Goal: Use online tool/utility: Utilize a website feature to perform a specific function

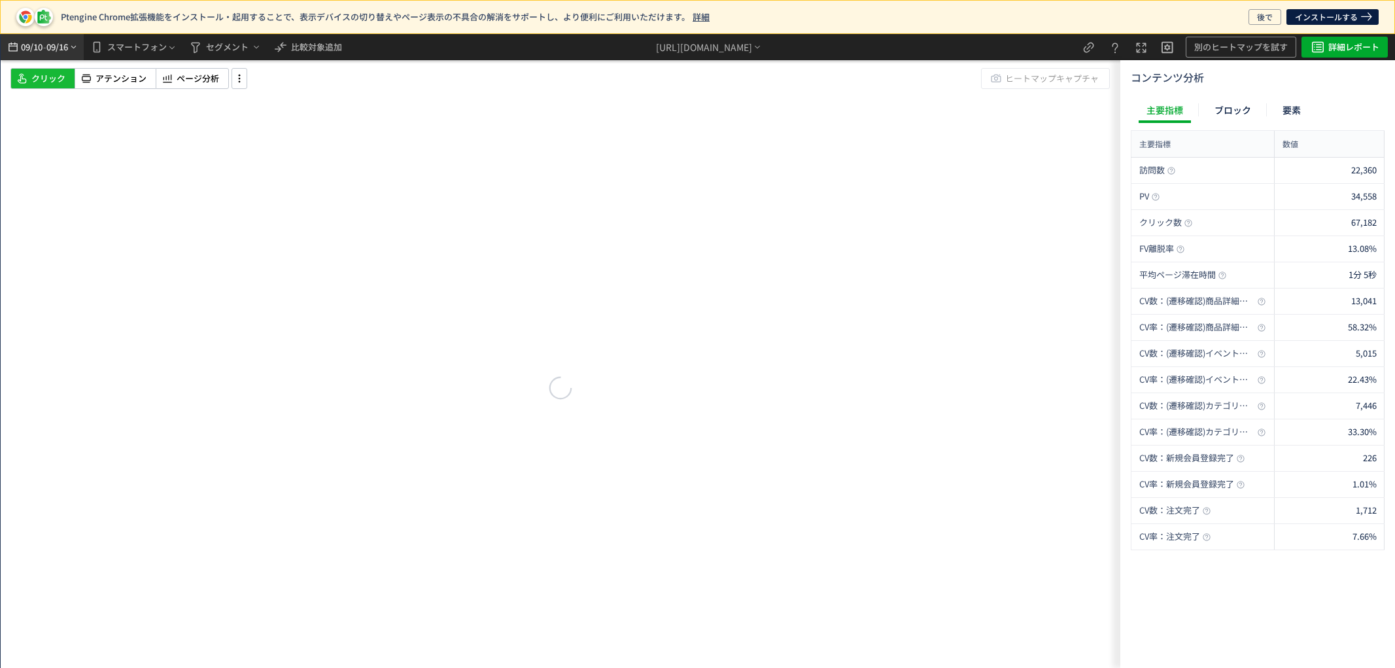
click at [66, 42] on span "09/16" at bounding box center [57, 47] width 22 height 26
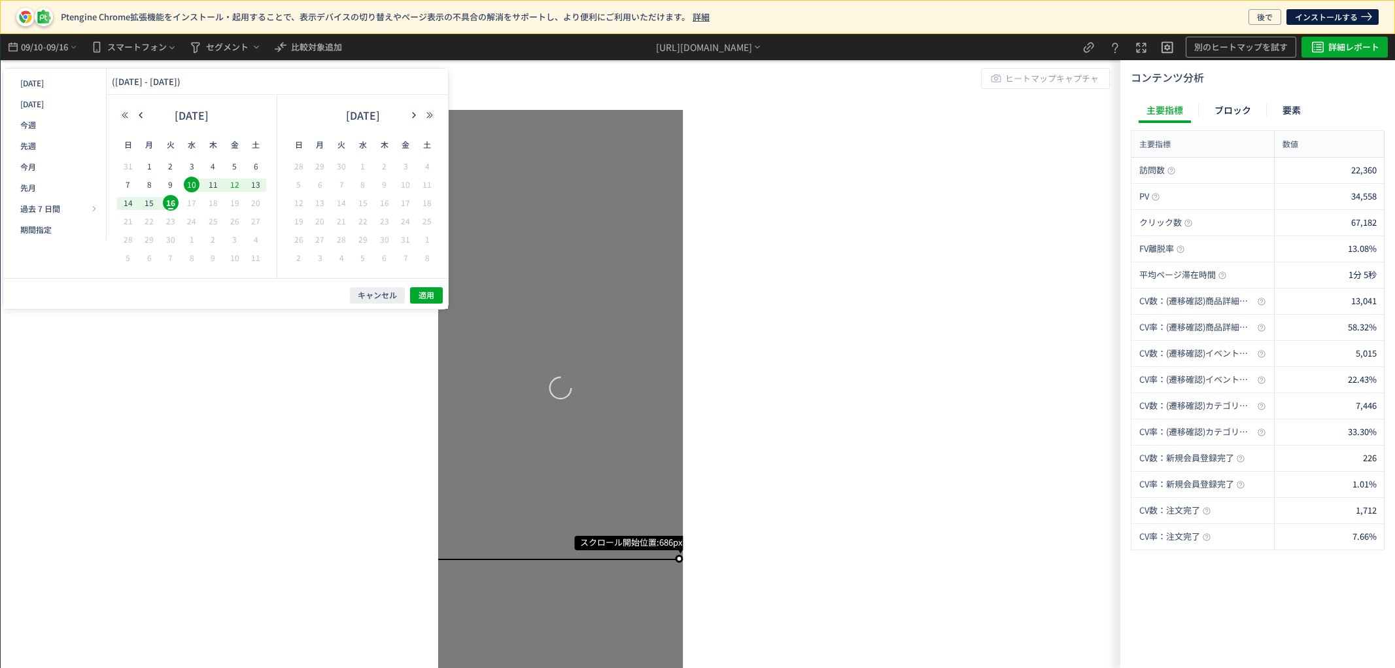
click at [236, 188] on span "12" at bounding box center [235, 185] width 16 height 16
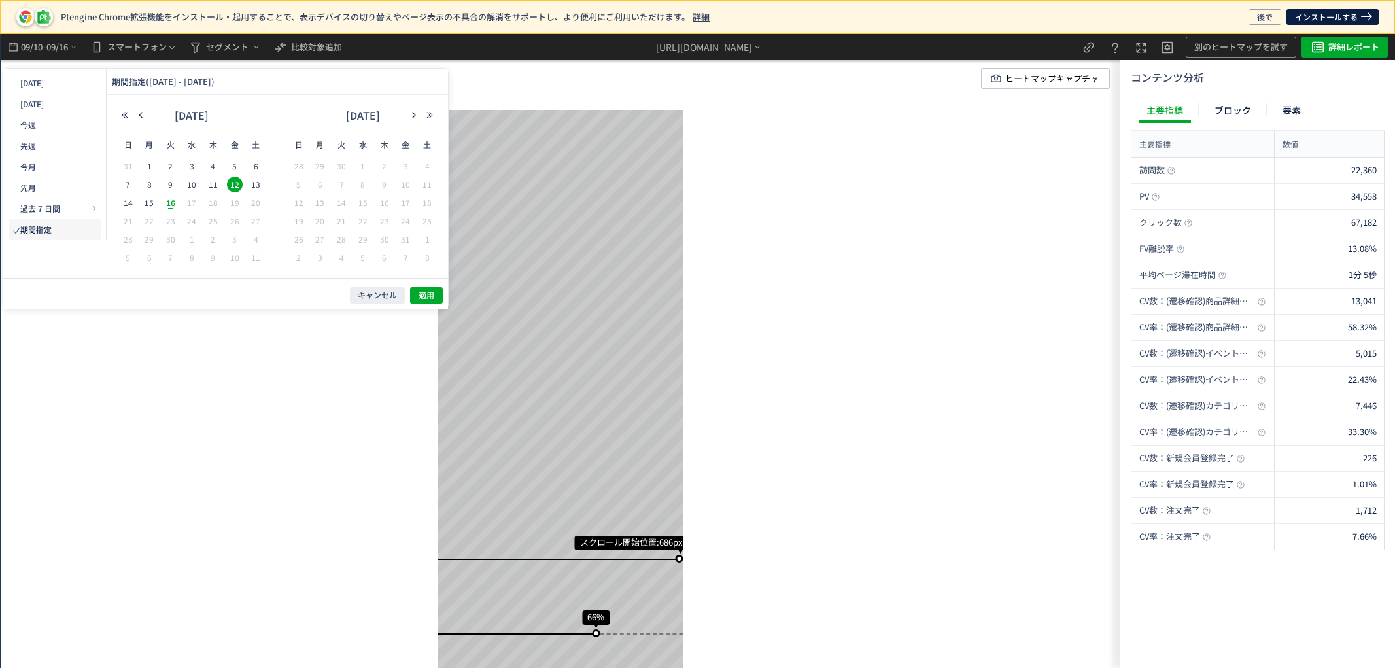
click at [169, 205] on span "16" at bounding box center [171, 203] width 16 height 16
click at [420, 296] on span "適用" at bounding box center [426, 295] width 16 height 11
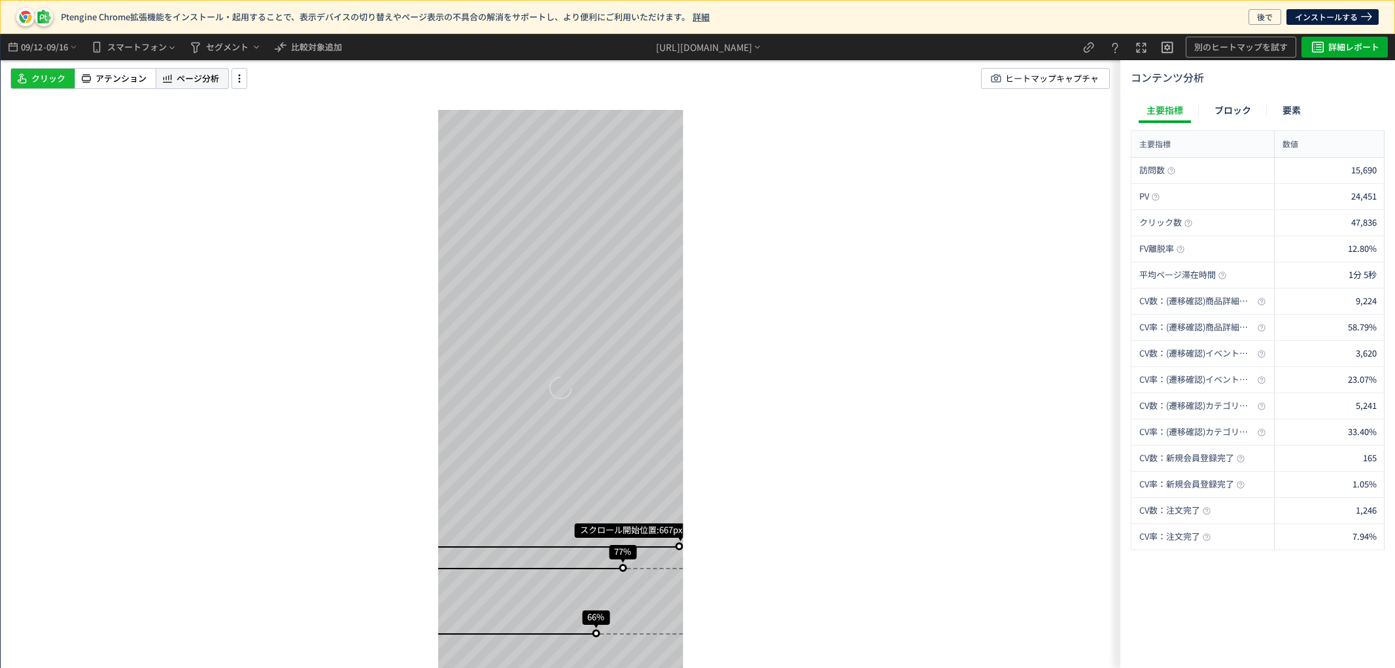
click at [178, 82] on span "ページ分析" at bounding box center [198, 79] width 42 height 12
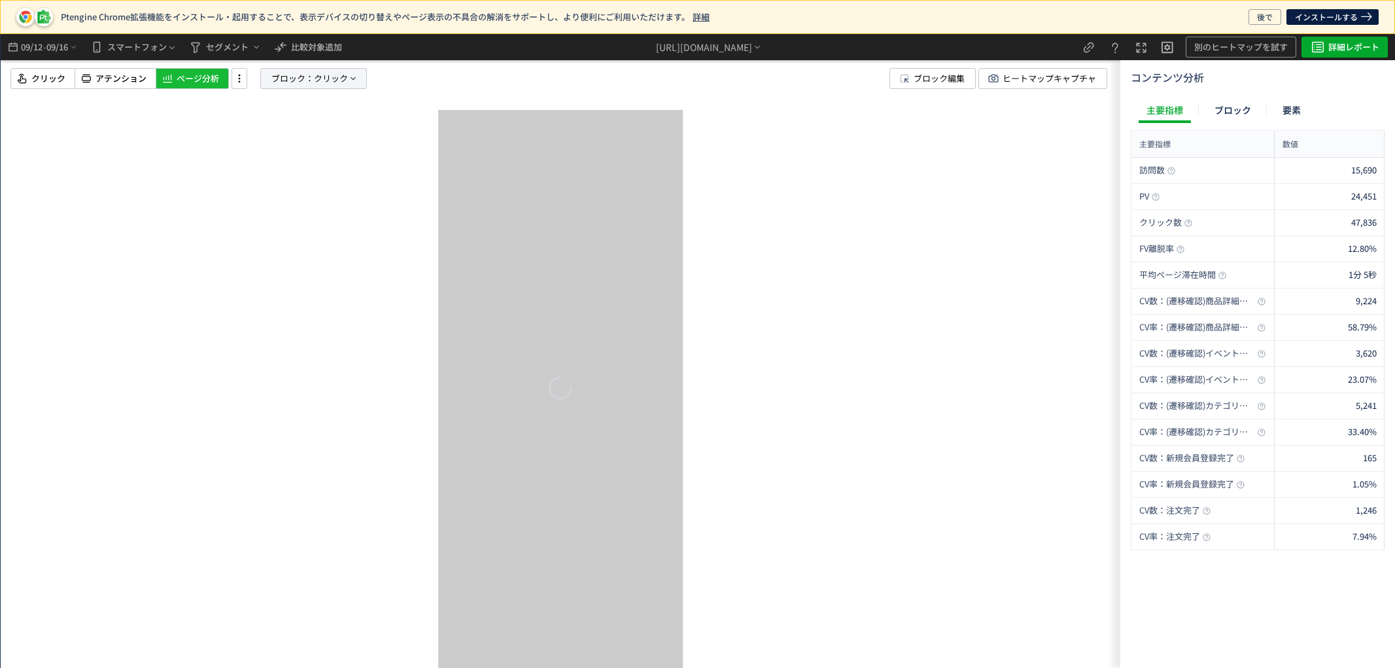
click at [310, 82] on span "ブロック：" at bounding box center [292, 79] width 42 height 20
click at [270, 151] on span "要素" at bounding box center [267, 146] width 20 height 12
click at [280, 197] on span "クリック" at bounding box center [277, 191] width 34 height 12
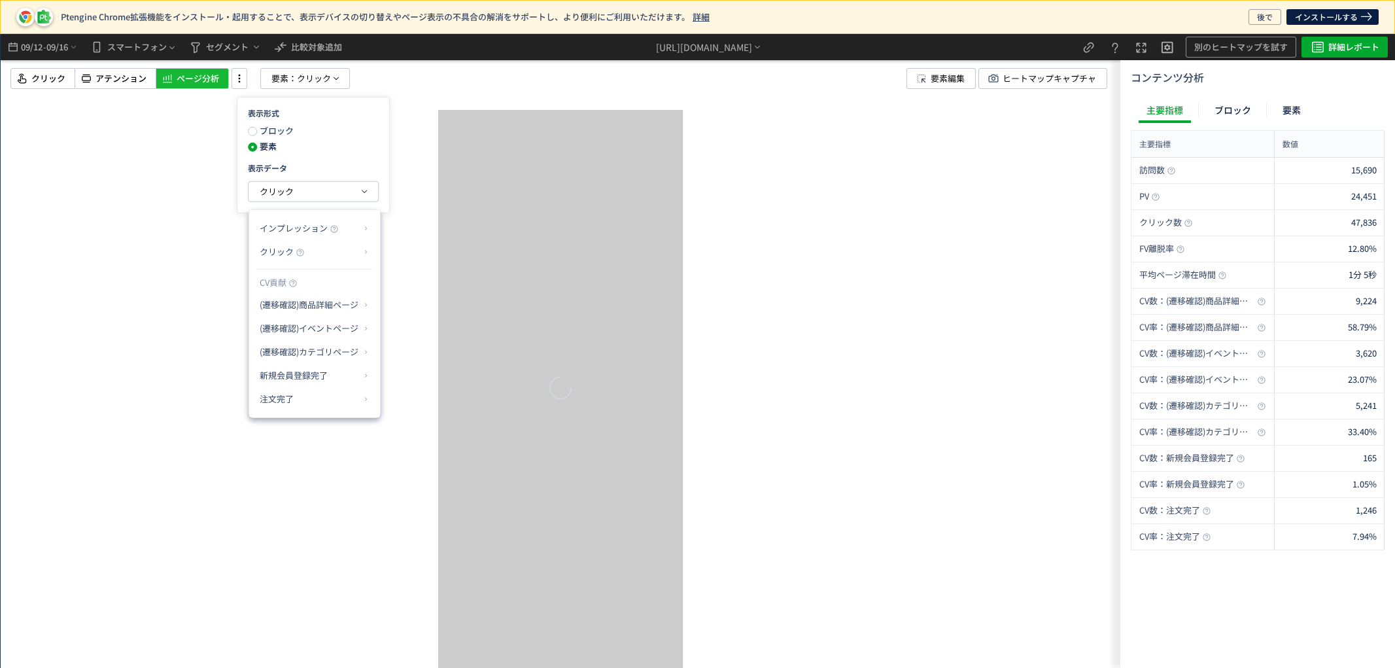
click at [319, 251] on p "クリック" at bounding box center [310, 252] width 100 height 22
click at [354, 254] on p "クリック" at bounding box center [310, 252] width 100 height 22
click at [403, 282] on li "クリック率" at bounding box center [418, 283] width 70 height 24
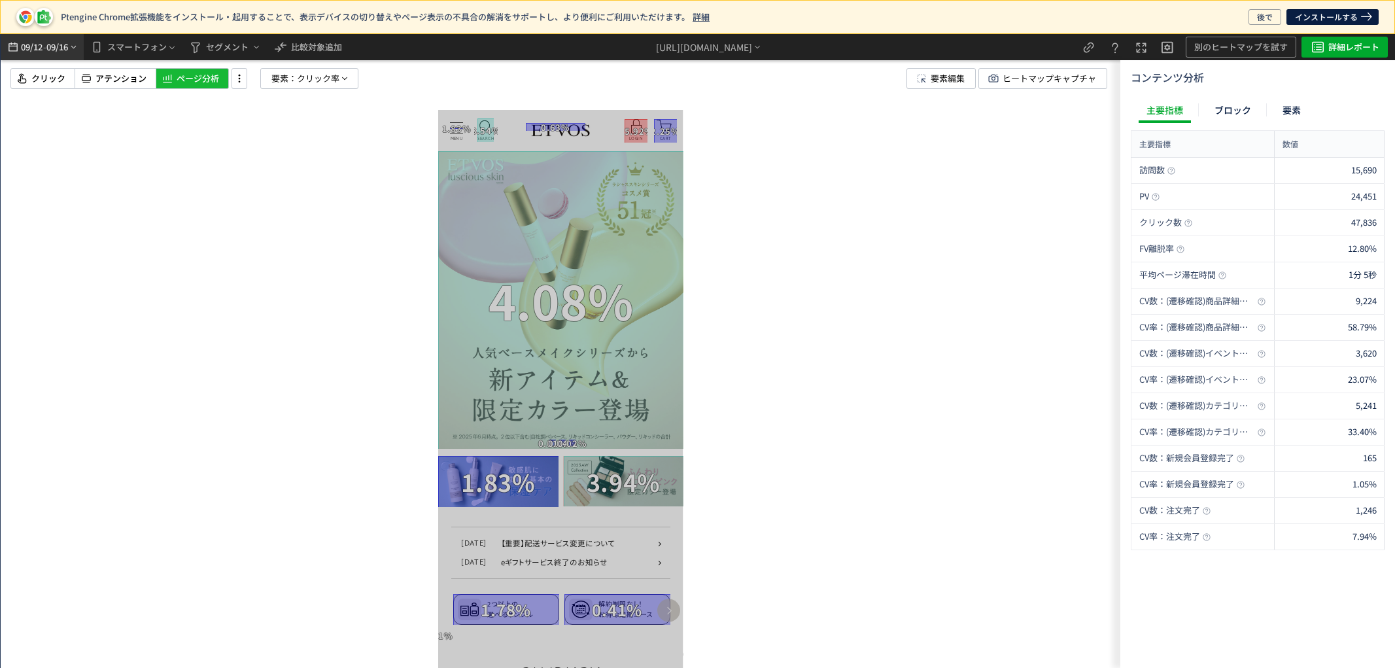
click at [61, 50] on span "09/16" at bounding box center [57, 47] width 22 height 26
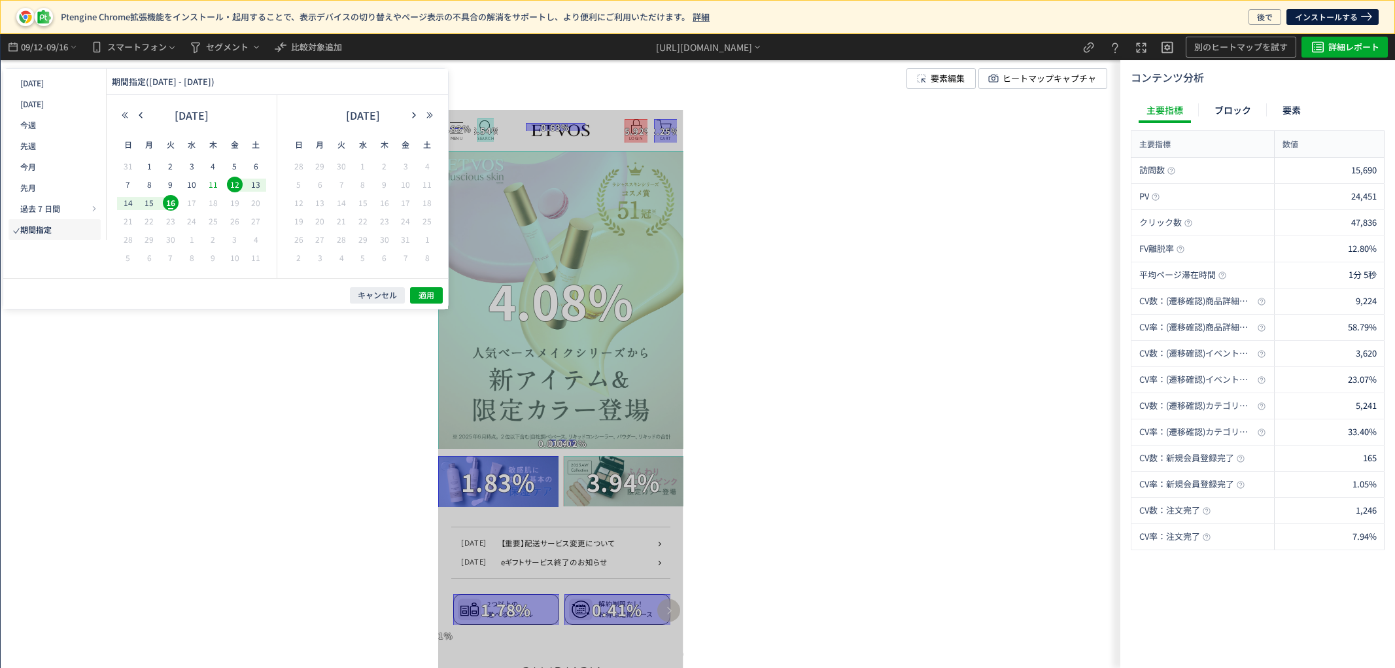
click at [212, 181] on span "11" at bounding box center [213, 185] width 16 height 16
click at [147, 181] on span "8" at bounding box center [149, 185] width 16 height 16
click at [415, 295] on button "適用" at bounding box center [426, 295] width 33 height 16
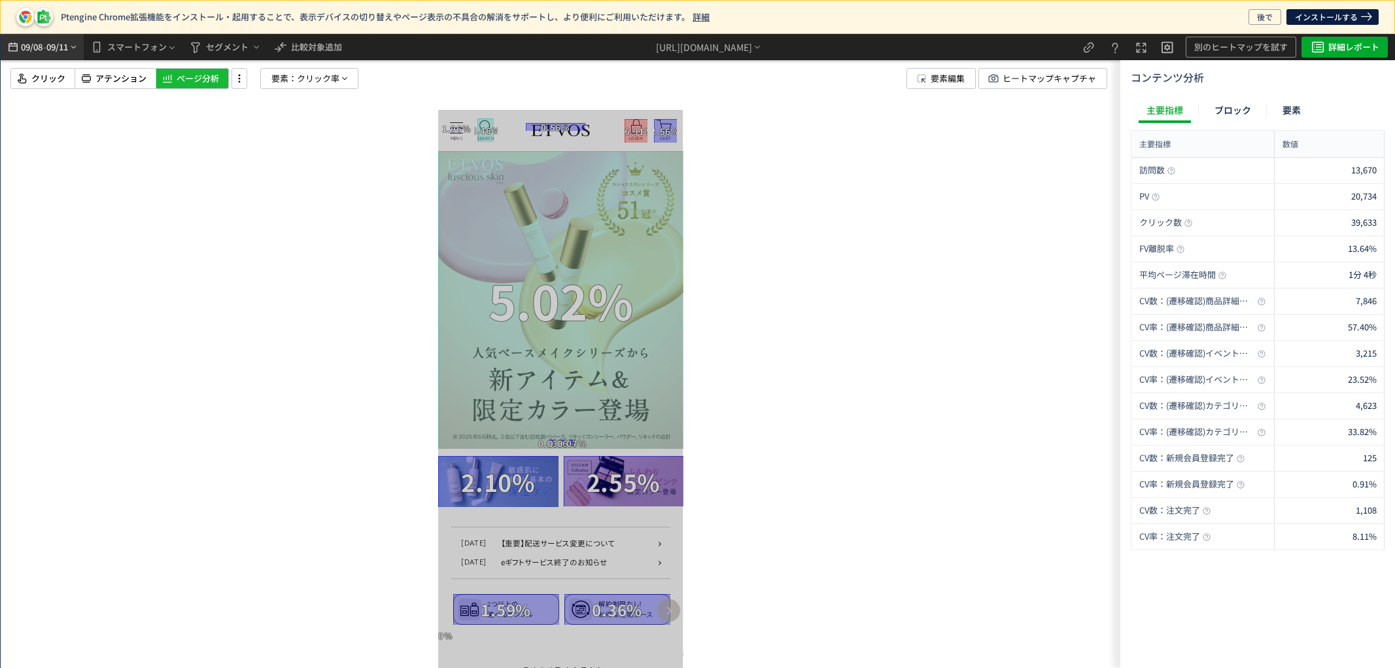
click at [60, 48] on span "09/11" at bounding box center [57, 47] width 22 height 26
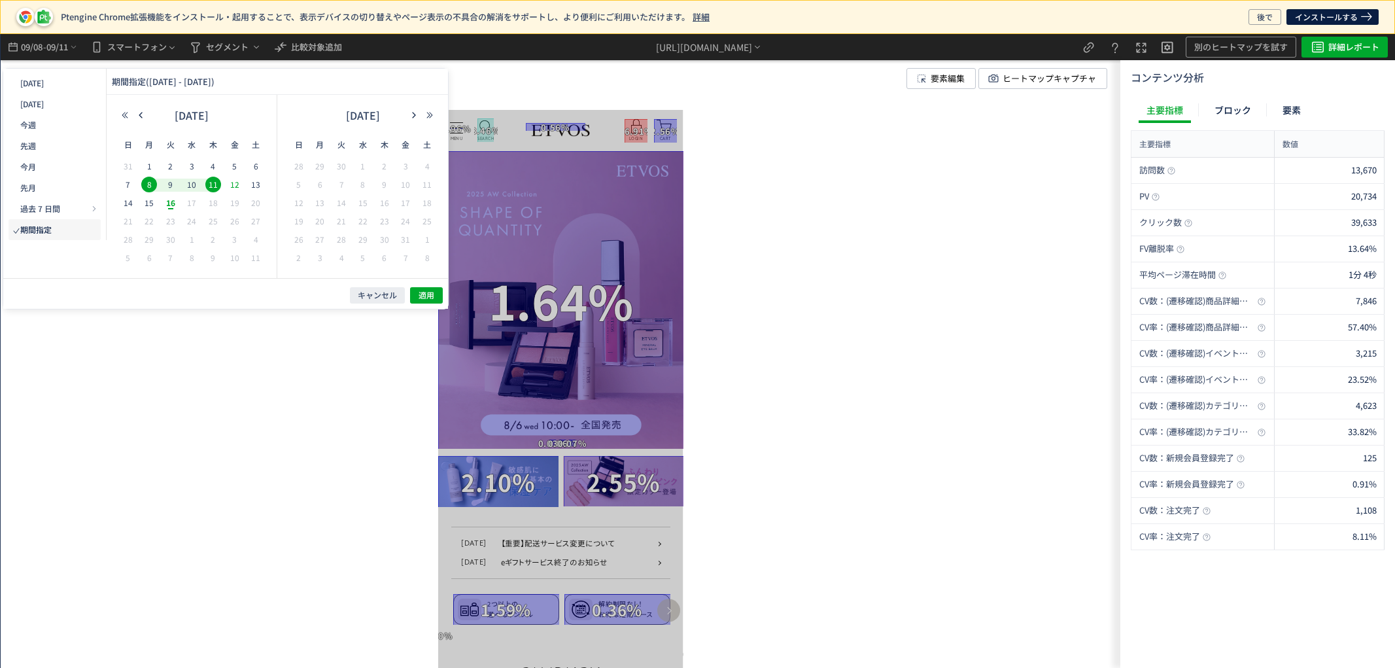
click at [235, 186] on span "12" at bounding box center [235, 185] width 16 height 16
click at [170, 201] on span "16" at bounding box center [171, 203] width 16 height 16
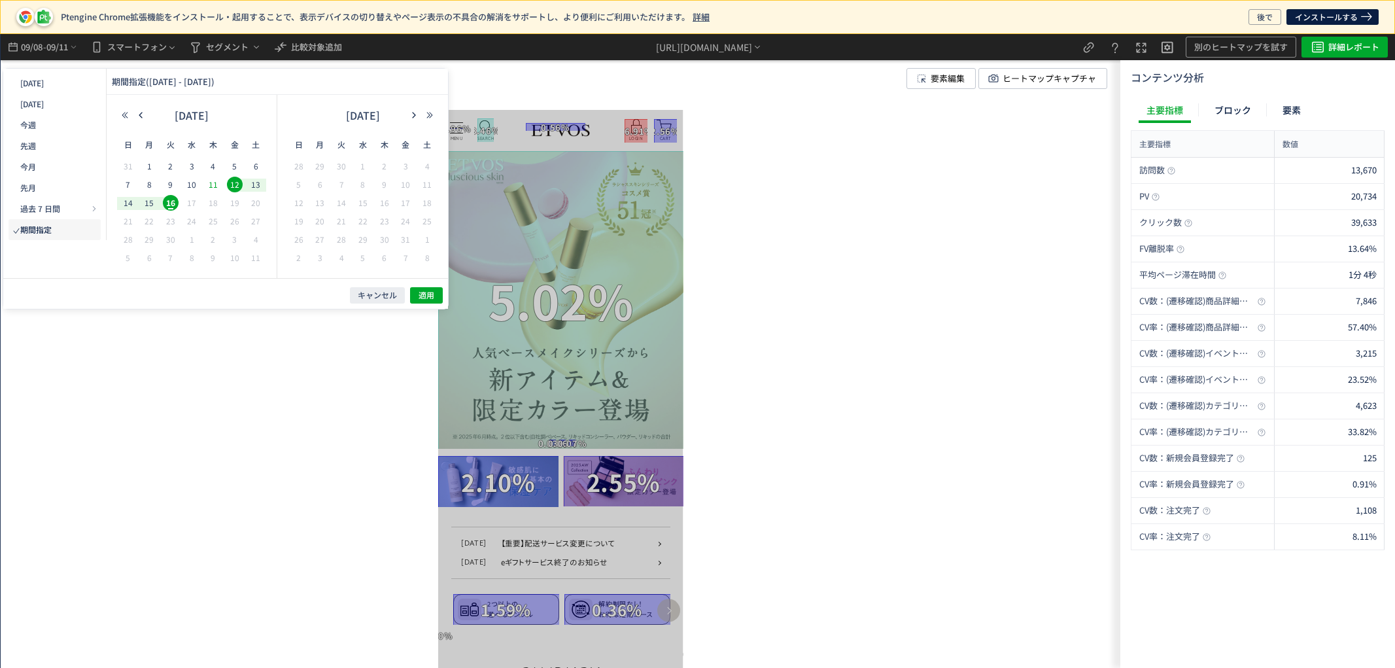
click at [214, 184] on span "11" at bounding box center [213, 185] width 16 height 16
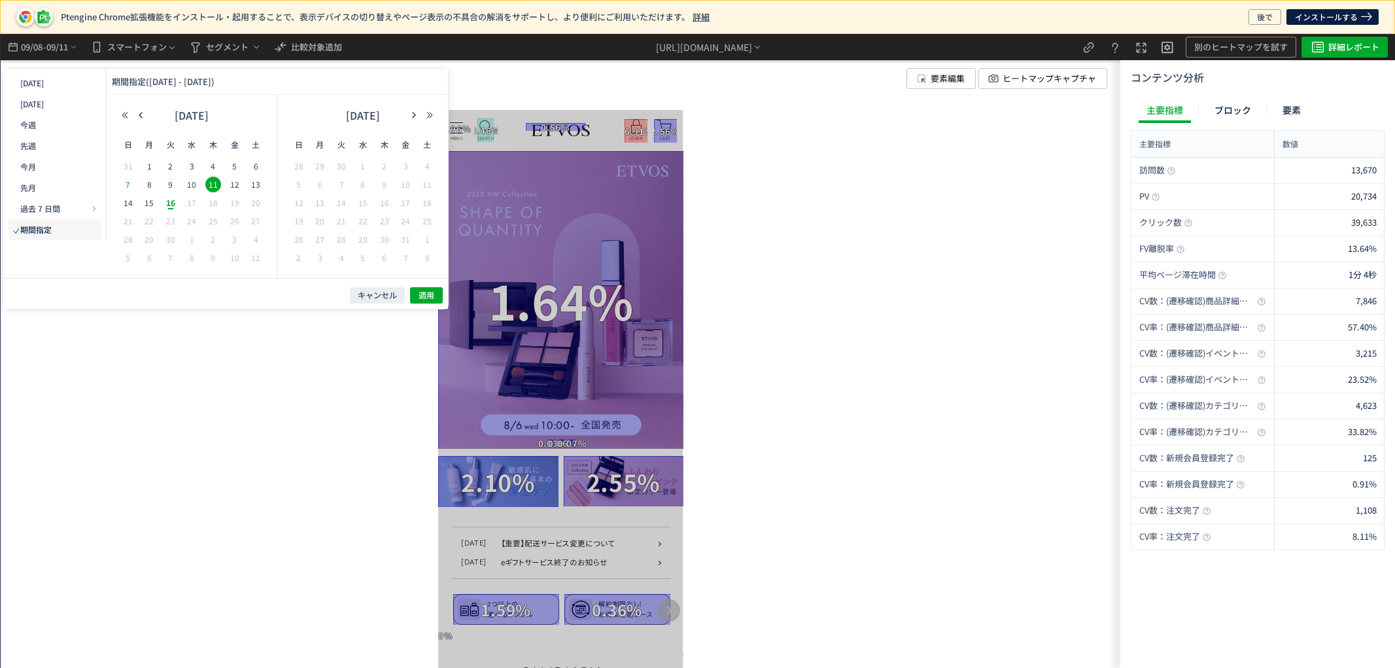
click at [118, 187] on div "7" at bounding box center [128, 184] width 22 height 13
click at [429, 291] on span "適用" at bounding box center [426, 295] width 16 height 11
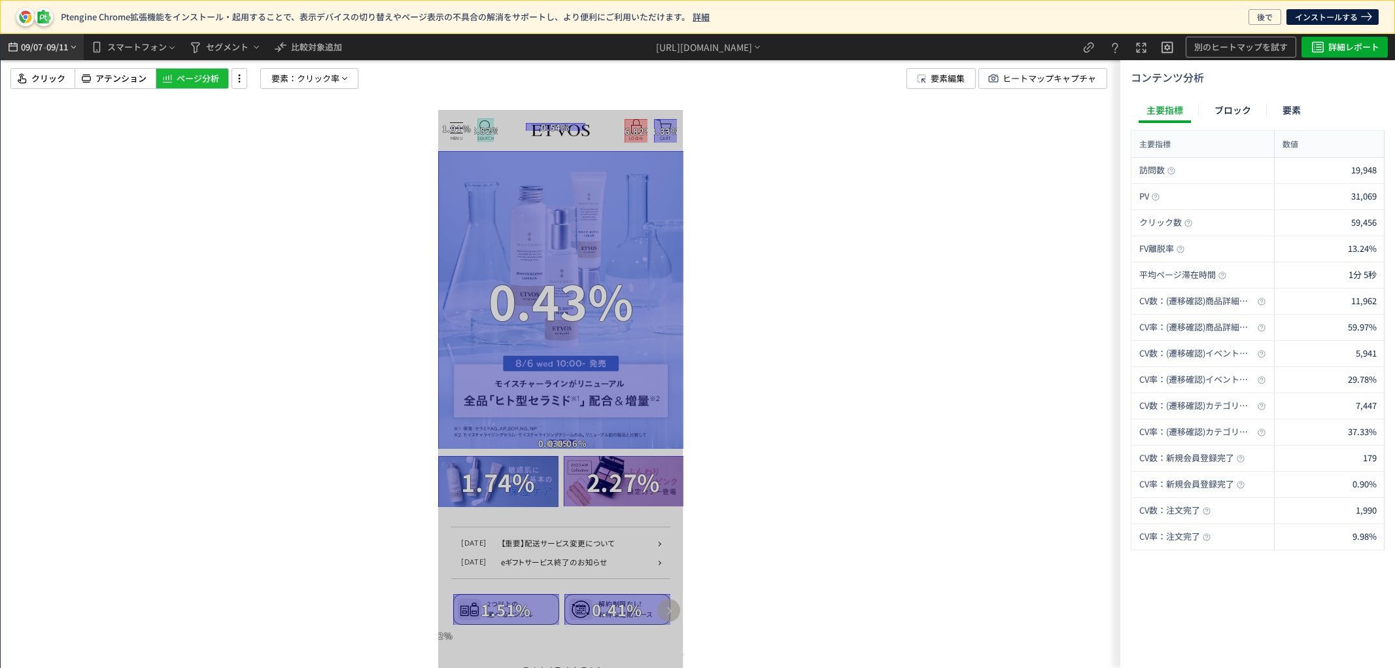
click at [29, 42] on span "09/07" at bounding box center [31, 47] width 22 height 26
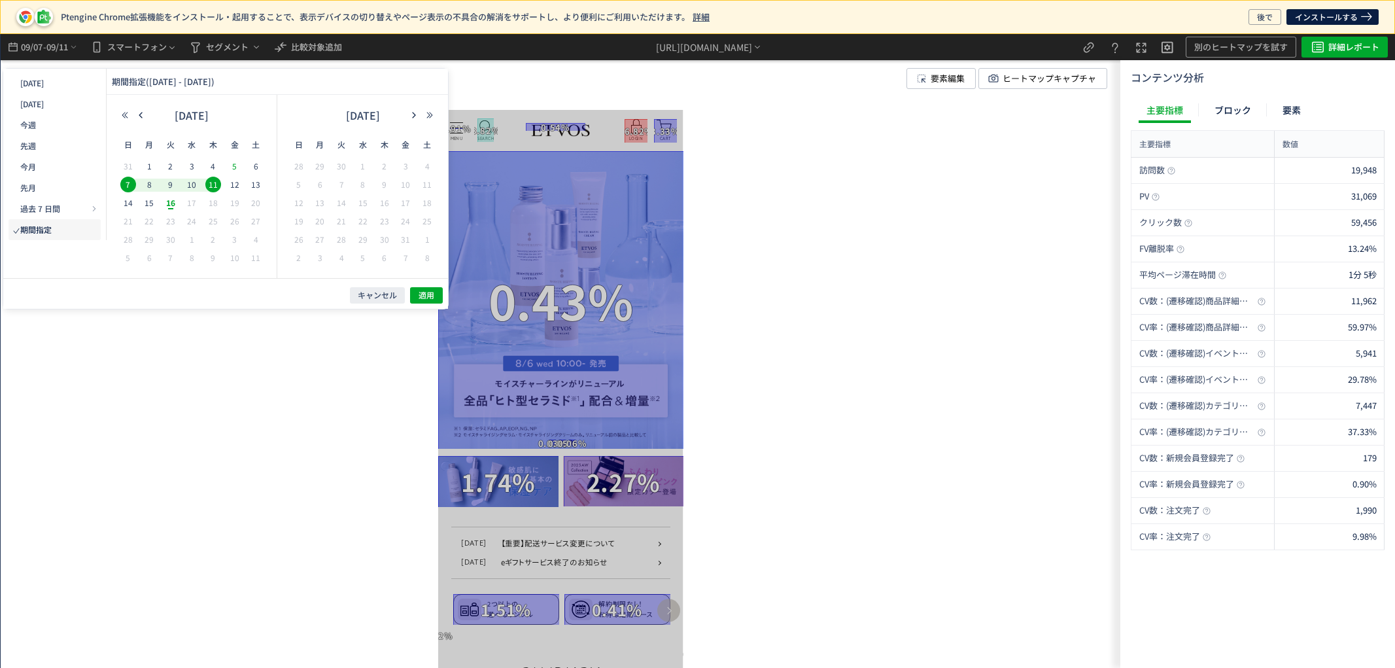
click at [227, 165] on span "5" at bounding box center [235, 166] width 16 height 16
click at [166, 182] on span "9" at bounding box center [171, 185] width 16 height 16
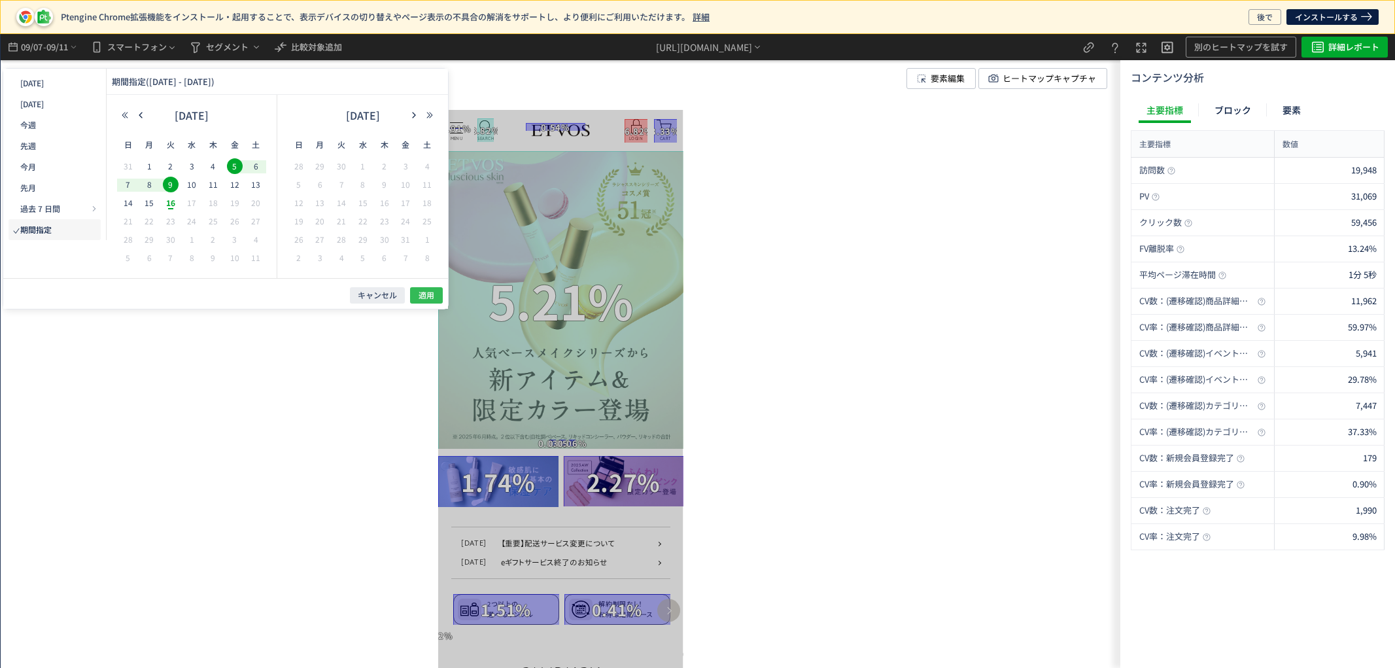
click at [422, 299] on span "適用" at bounding box center [426, 295] width 16 height 11
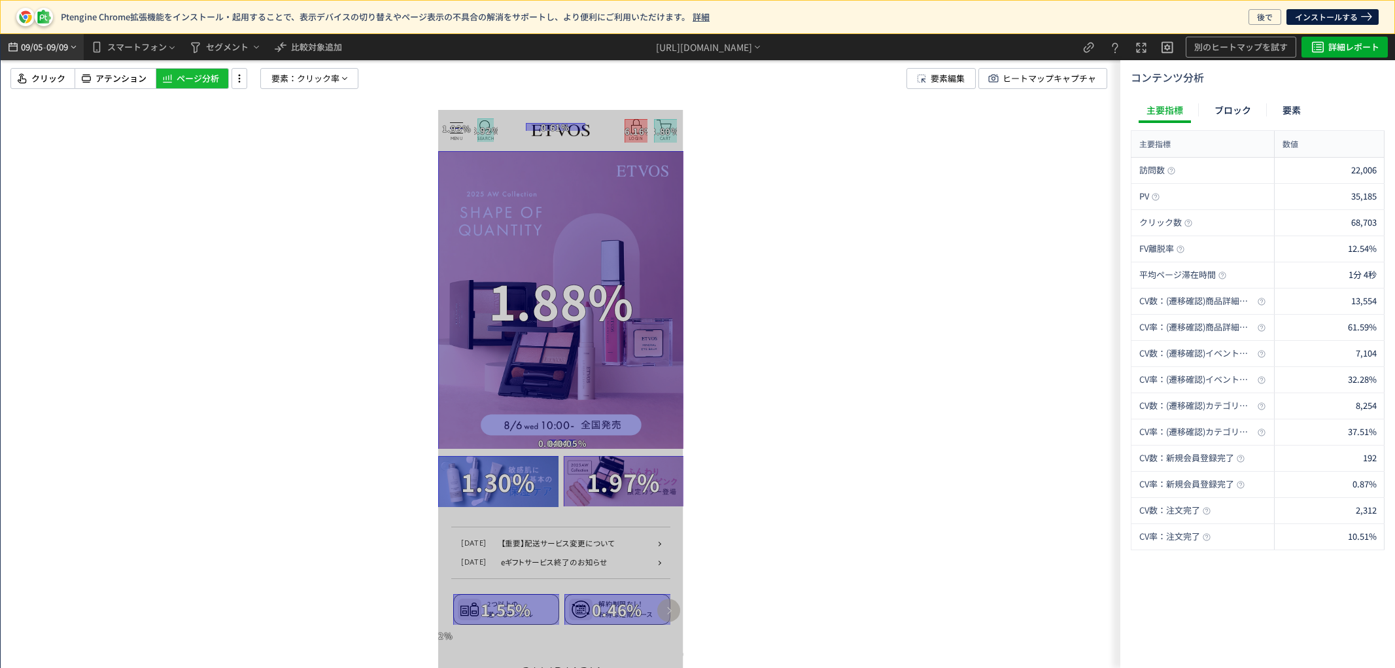
click at [76, 46] on icon "heatmap-top-bar" at bounding box center [74, 47] width 10 height 10
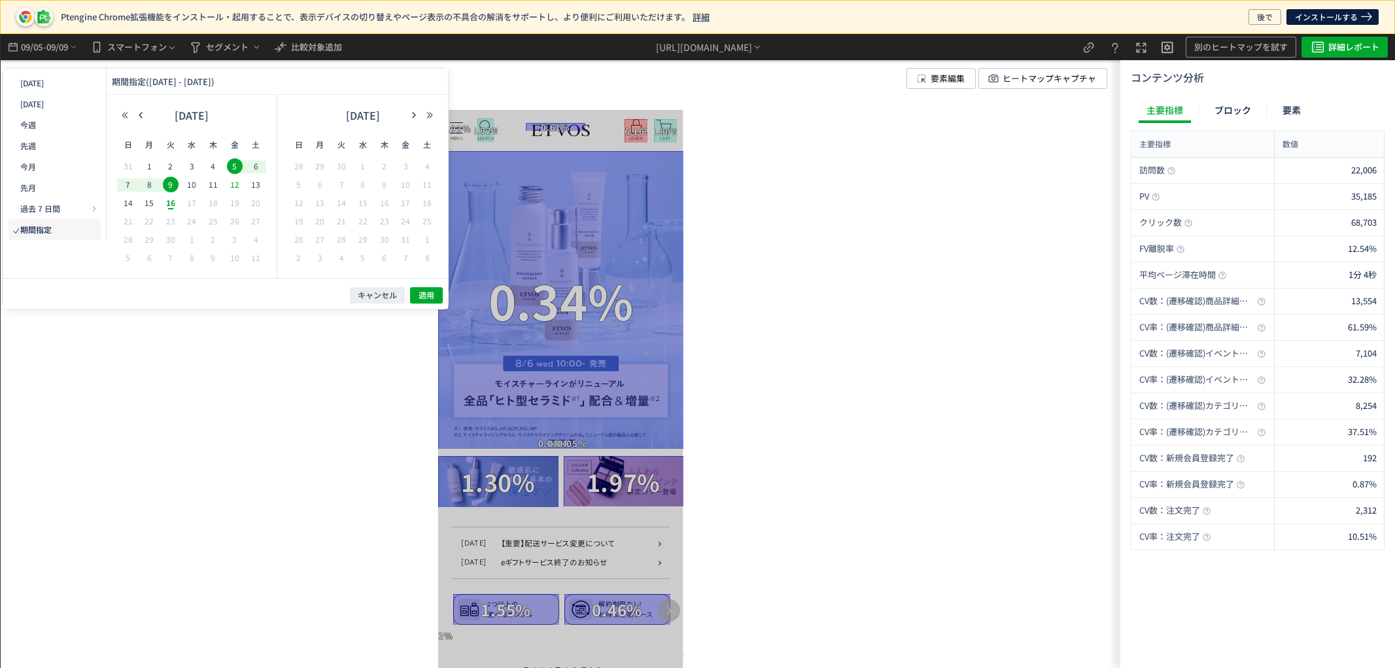
click at [235, 183] on span "12" at bounding box center [235, 185] width 16 height 16
click at [177, 204] on span "16" at bounding box center [171, 203] width 16 height 16
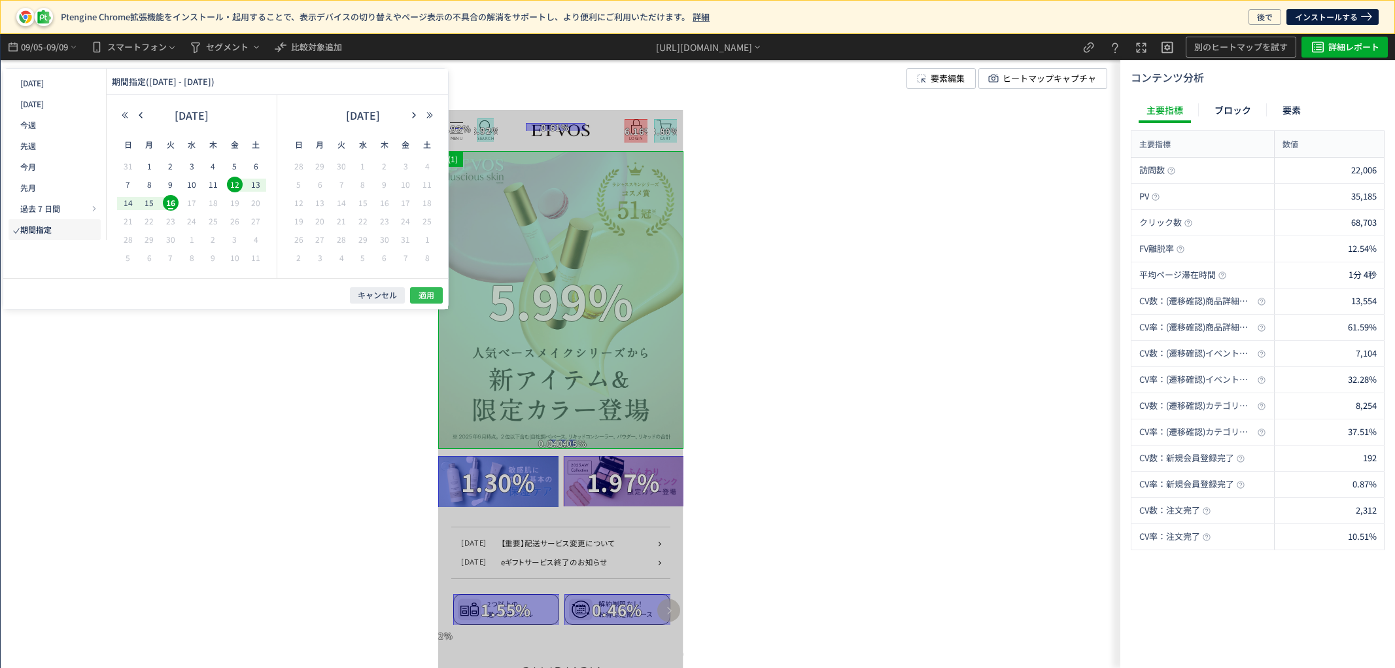
click at [427, 298] on span "適用" at bounding box center [426, 295] width 16 height 11
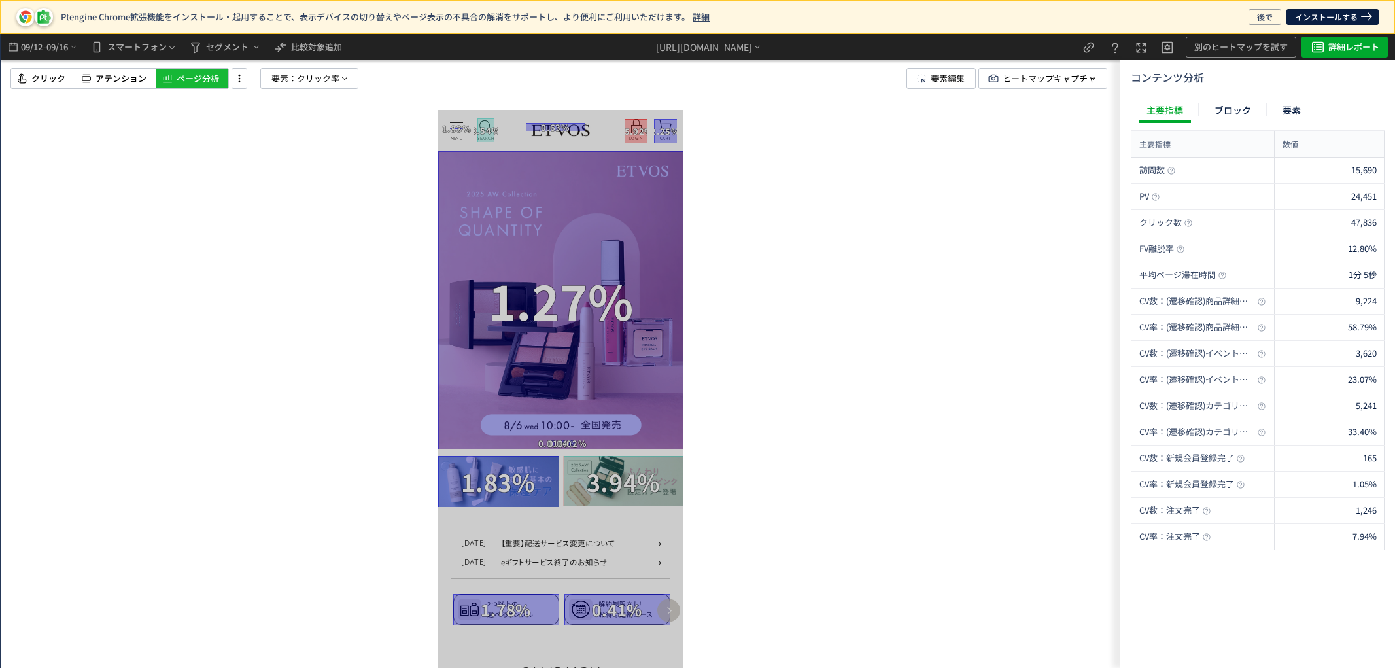
click at [855, 340] on div at bounding box center [560, 351] width 1119 height 634
click at [65, 48] on span "09/16" at bounding box center [57, 47] width 22 height 26
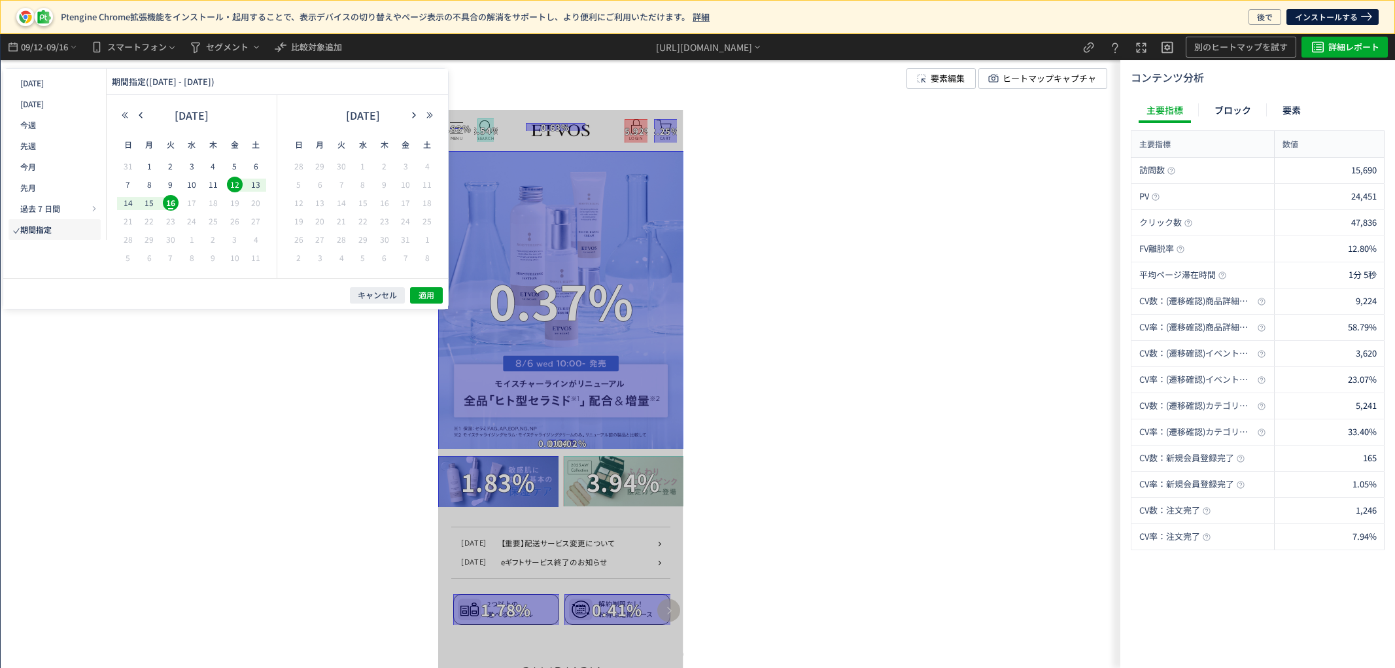
click at [144, 109] on div "[DATE]" at bounding box center [191, 118] width 149 height 26
click at [144, 114] on icon "button" at bounding box center [141, 115] width 8 height 8
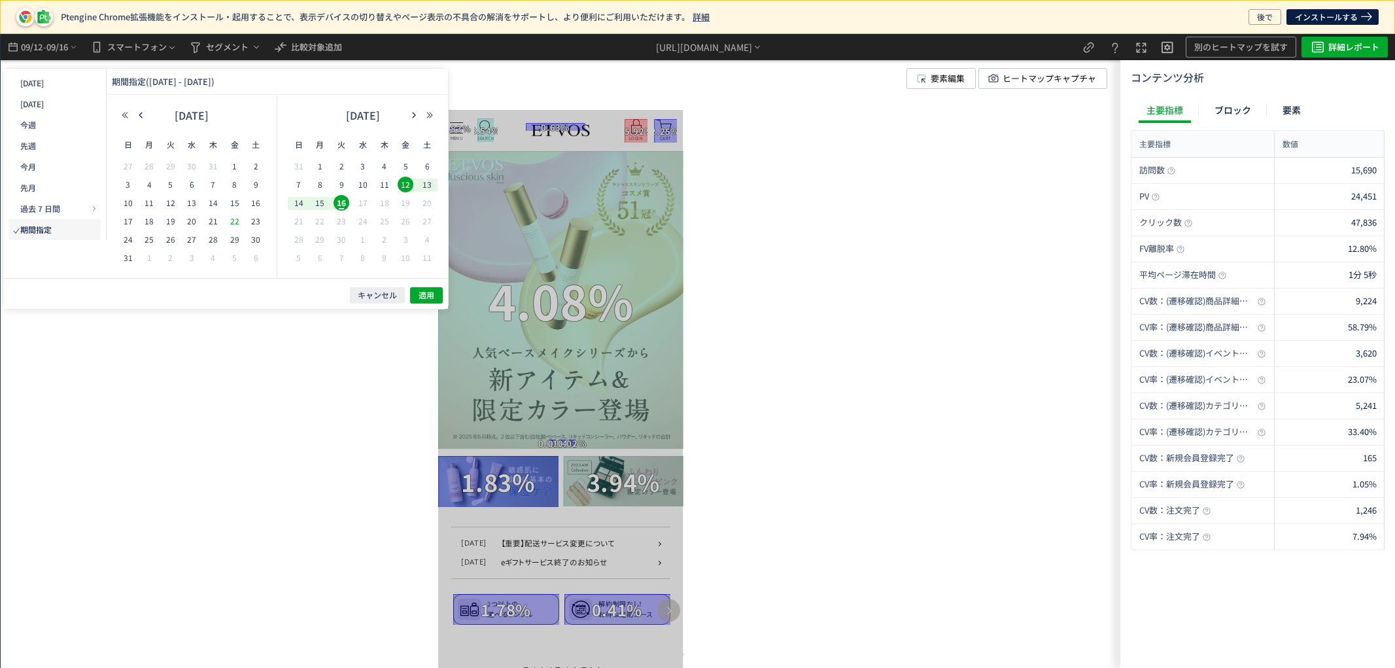
click at [234, 223] on span "22" at bounding box center [235, 221] width 16 height 16
click at [169, 242] on span "26" at bounding box center [171, 239] width 16 height 16
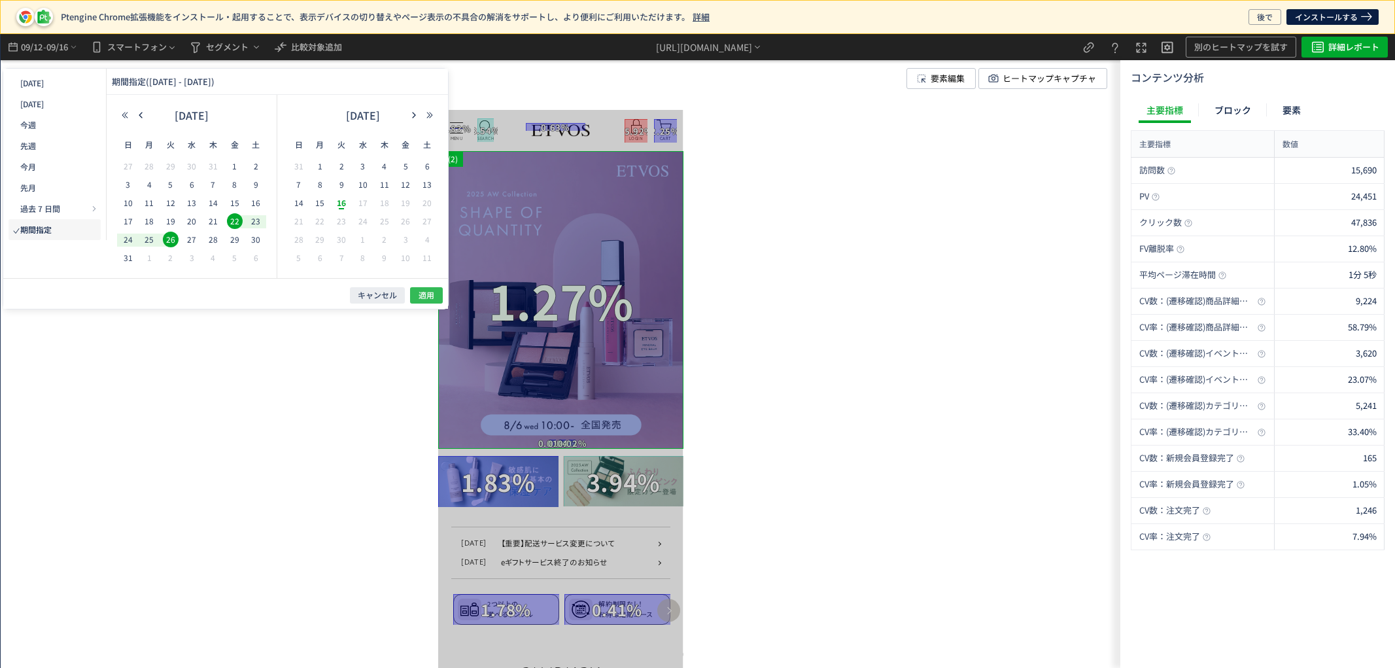
click at [440, 295] on button "適用" at bounding box center [426, 295] width 33 height 16
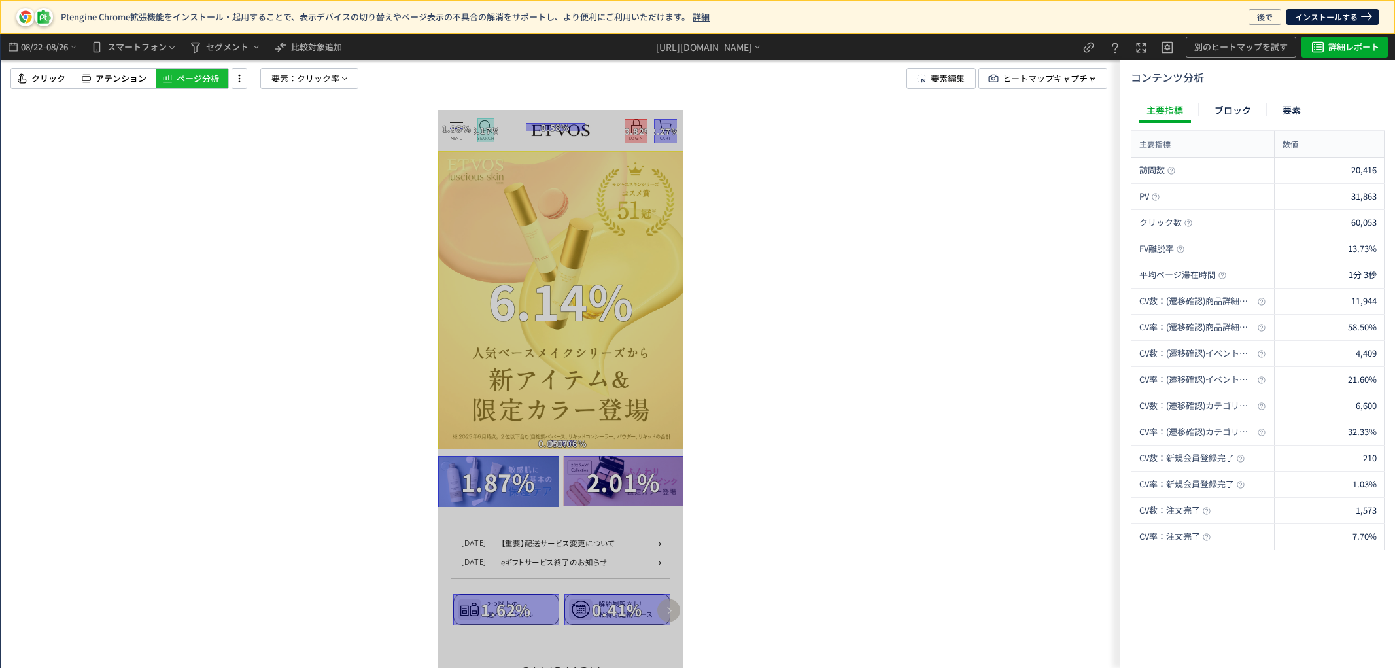
click at [821, 167] on div at bounding box center [560, 351] width 1119 height 634
